Goal: Go to known website: Access a specific website the user already knows

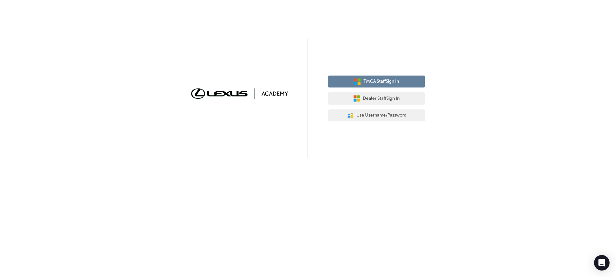
click at [399, 79] on span "TMCA Staff Sign In" at bounding box center [381, 81] width 36 height 7
click at [351, 85] on button "TMCA Staff Sign In" at bounding box center [376, 82] width 97 height 12
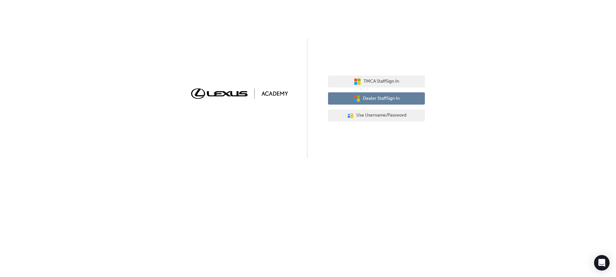
click at [357, 101] on icon "button" at bounding box center [358, 100] width 3 height 3
click at [383, 98] on span "Dealer Staff Sign In" at bounding box center [381, 98] width 37 height 7
click at [388, 101] on span "Dealer Staff Sign In" at bounding box center [381, 98] width 37 height 7
